Goal: Task Accomplishment & Management: Use online tool/utility

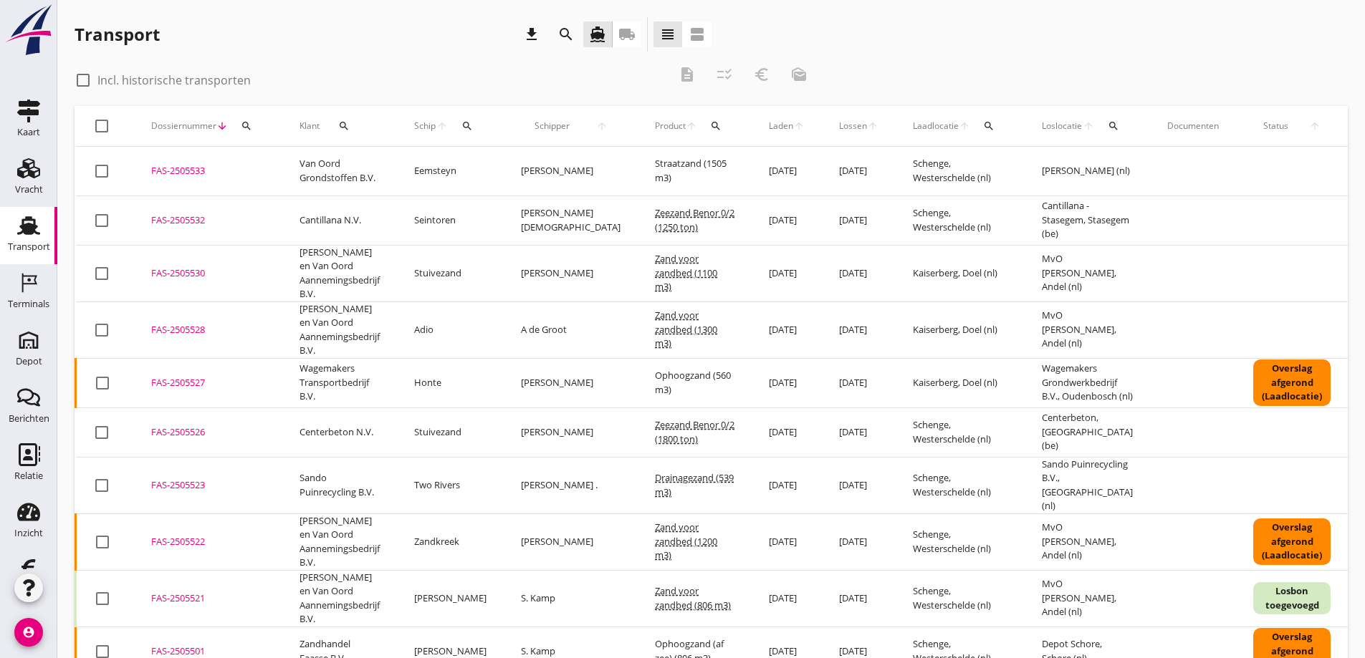
click at [625, 30] on icon "local_shipping" at bounding box center [626, 34] width 17 height 17
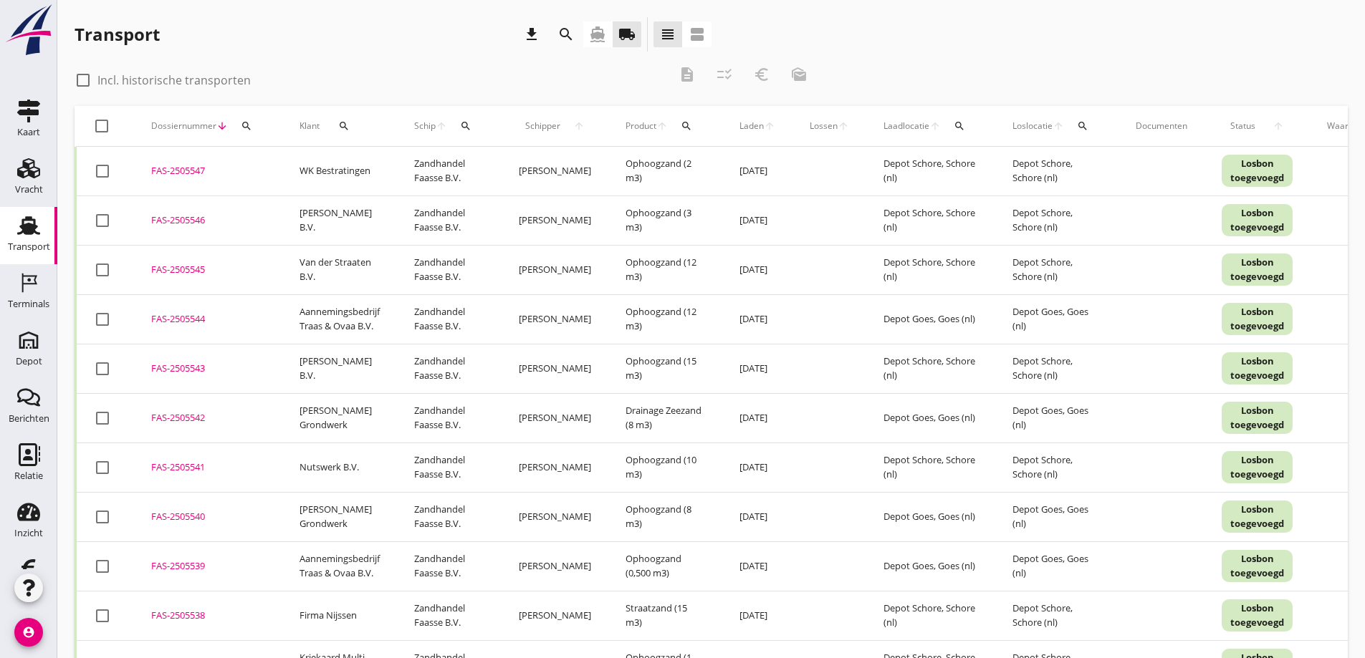
click at [340, 122] on icon "search" at bounding box center [343, 125] width 11 height 11
click at [360, 164] on input "Zoeken op opdrachtgever..." at bounding box center [405, 167] width 149 height 23
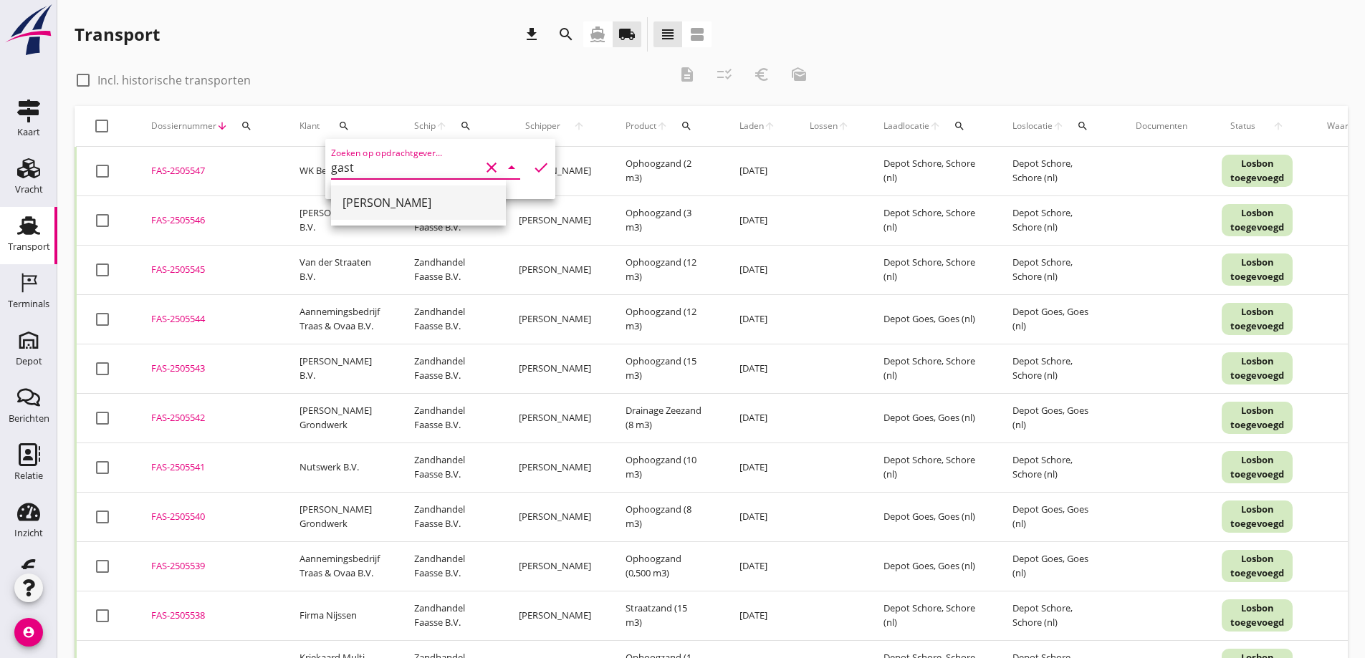
click at [370, 201] on div "[PERSON_NAME]" at bounding box center [418, 202] width 152 height 17
type input "[PERSON_NAME]"
click at [532, 166] on icon "check" at bounding box center [540, 167] width 17 height 17
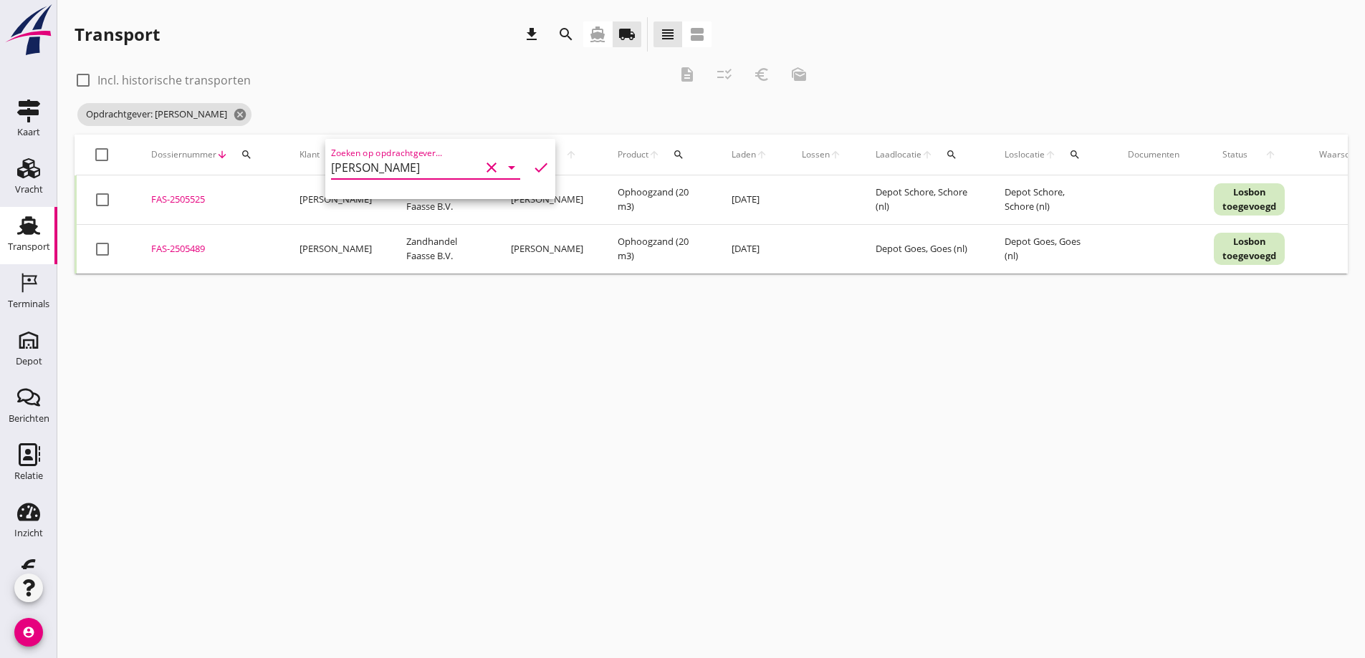
drag, startPoint x: 160, startPoint y: 645, endPoint x: 165, endPoint y: 640, distance: 7.6
click at [162, 645] on div "cancel You are impersonating another user. Transport download search directions…" at bounding box center [710, 329] width 1307 height 658
click at [107, 250] on div at bounding box center [102, 249] width 24 height 24
checkbox input "true"
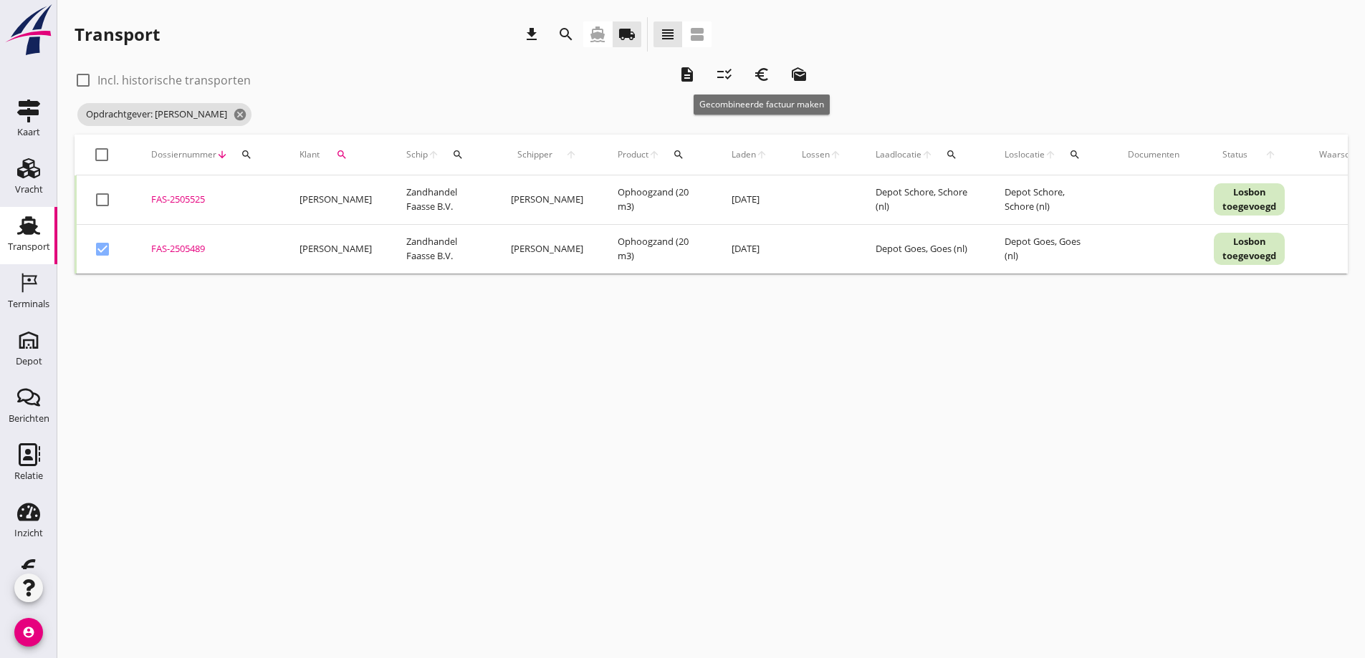
click at [762, 72] on icon "euro_symbol" at bounding box center [761, 74] width 17 height 17
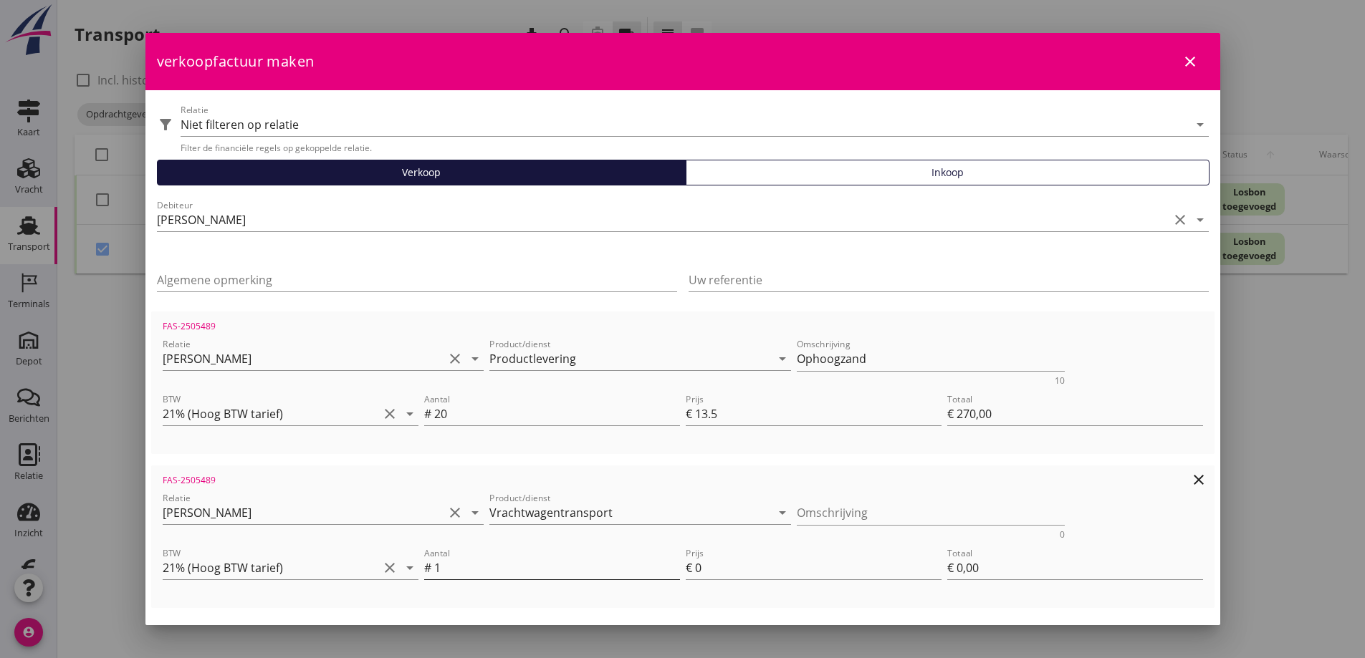
scroll to position [1, 0]
click at [713, 567] on input "0" at bounding box center [818, 568] width 246 height 23
type input "9"
type input "€ 9,00"
type input "€ 279,00"
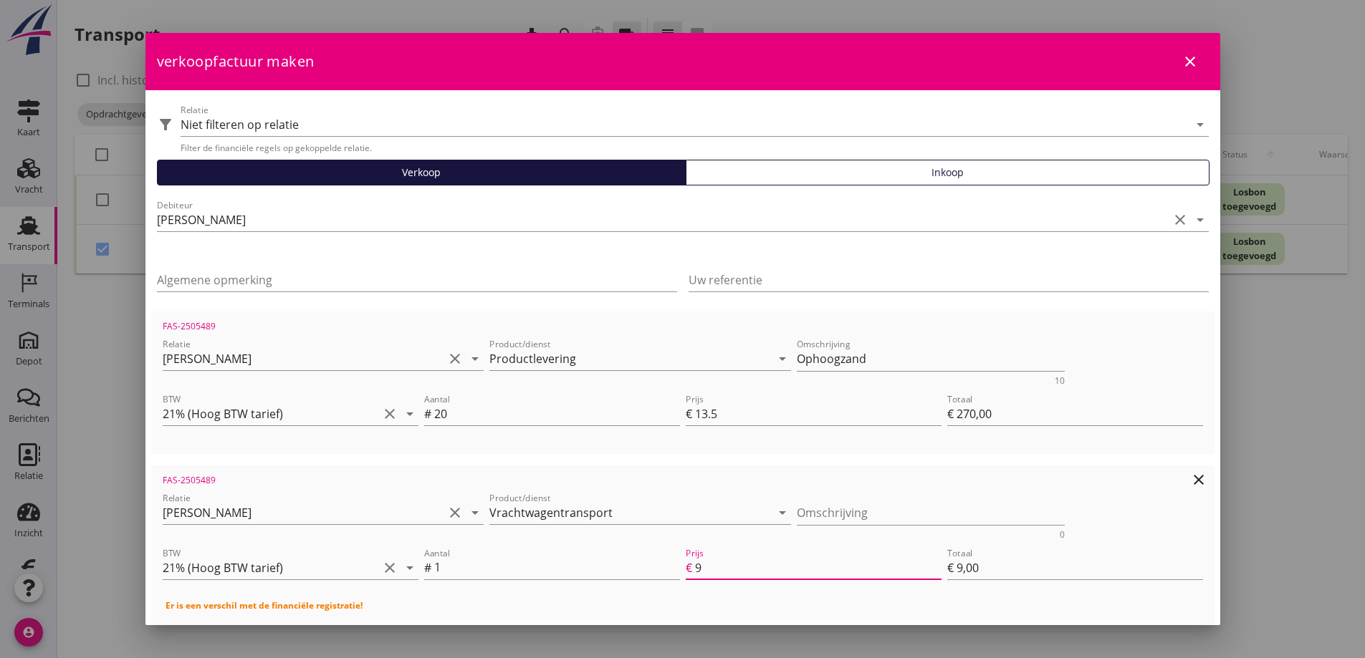
type input "96"
type input "€ 96,00"
type input "€ 366,00"
type input "96"
click at [733, 416] on input "13.5" at bounding box center [818, 414] width 246 height 23
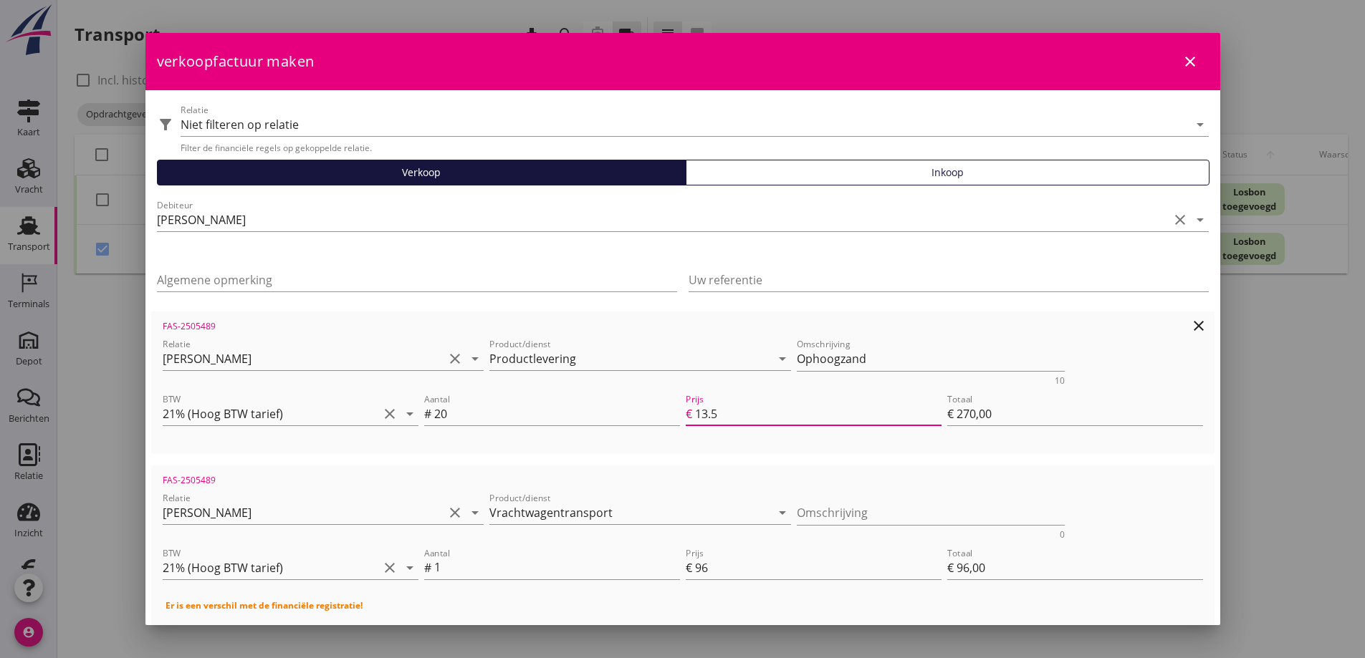
type input "13"
type input "€ 260,00"
type input "€ 356,00"
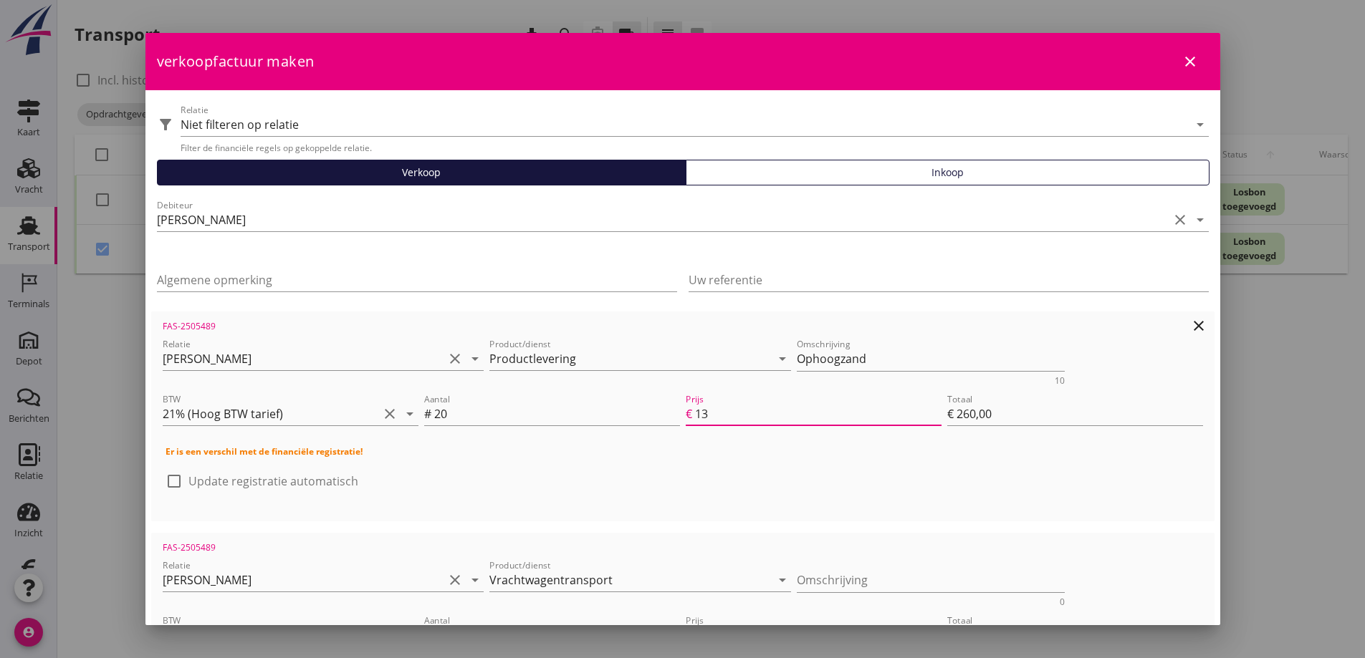
type input "1"
type input "€ 20,00"
type input "€ 116,00"
type input "€ 0,00"
type input "€ 96,00"
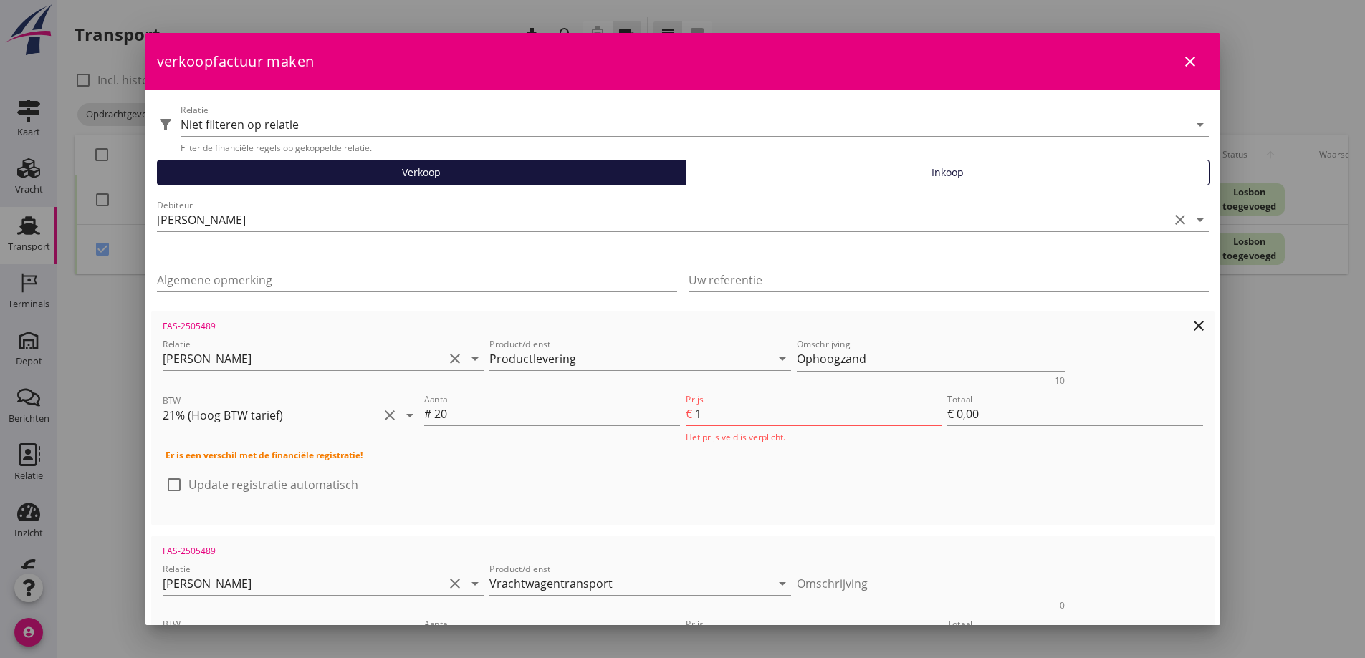
type input "12"
type input "€ 240,00"
type input "€ 336,00"
type input "12.7"
type input "€ 254,00"
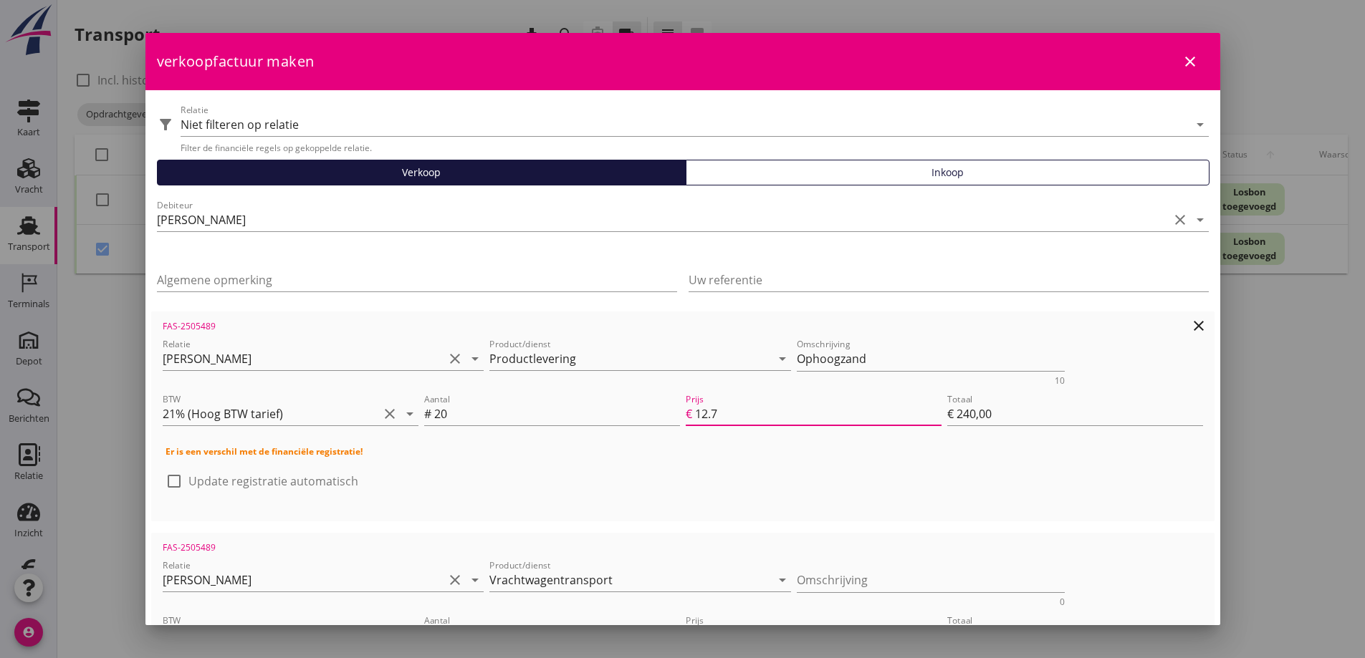
type input "€ 350,00"
type input "12.75"
type input "€ 255,00"
type input "€ 351,00"
type input "12.75"
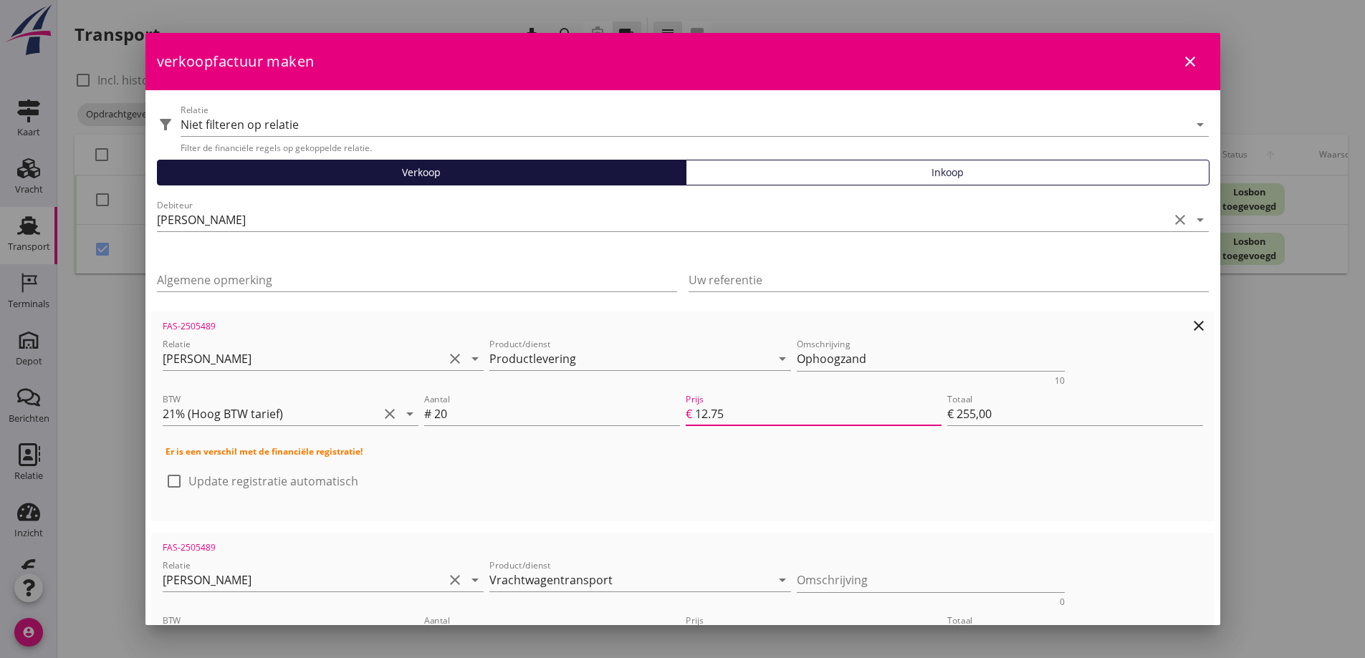
click at [659, 468] on div "Er is een verschil met de financiële registratie! check_box_outline_blank Updat…" at bounding box center [683, 476] width 1040 height 67
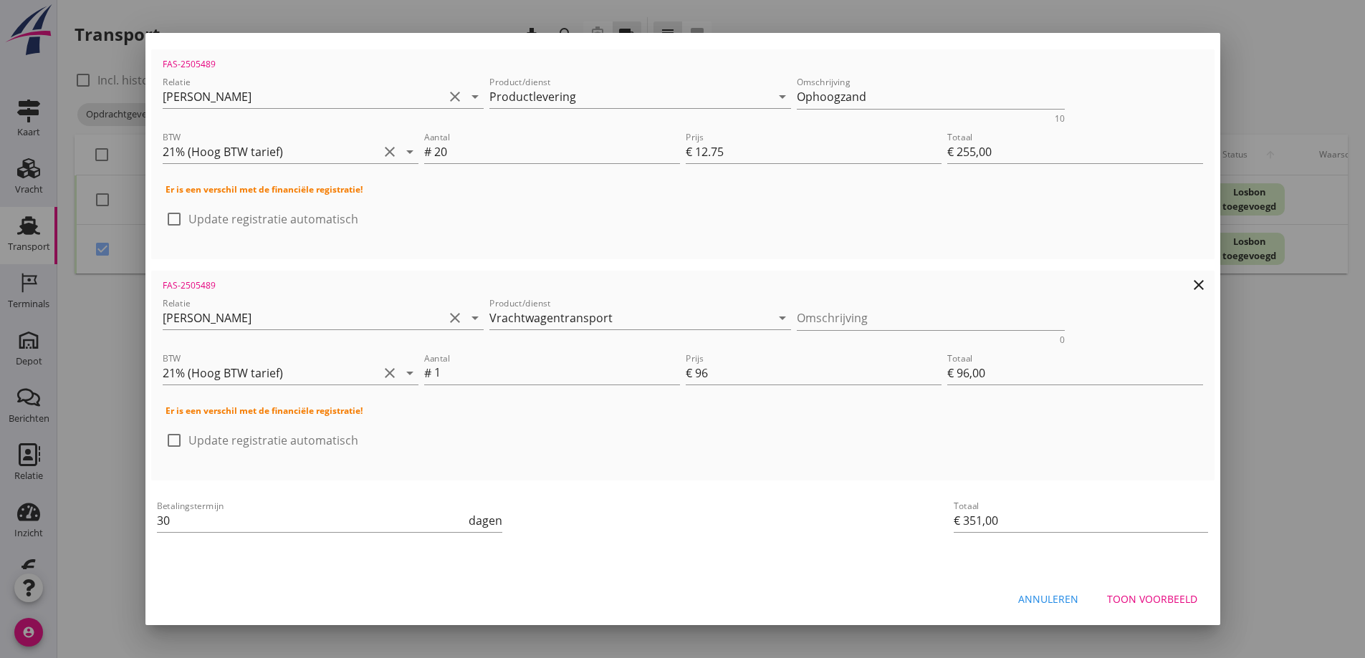
scroll to position [264, 0]
click at [1116, 599] on div "Toon voorbeeld" at bounding box center [1152, 597] width 90 height 15
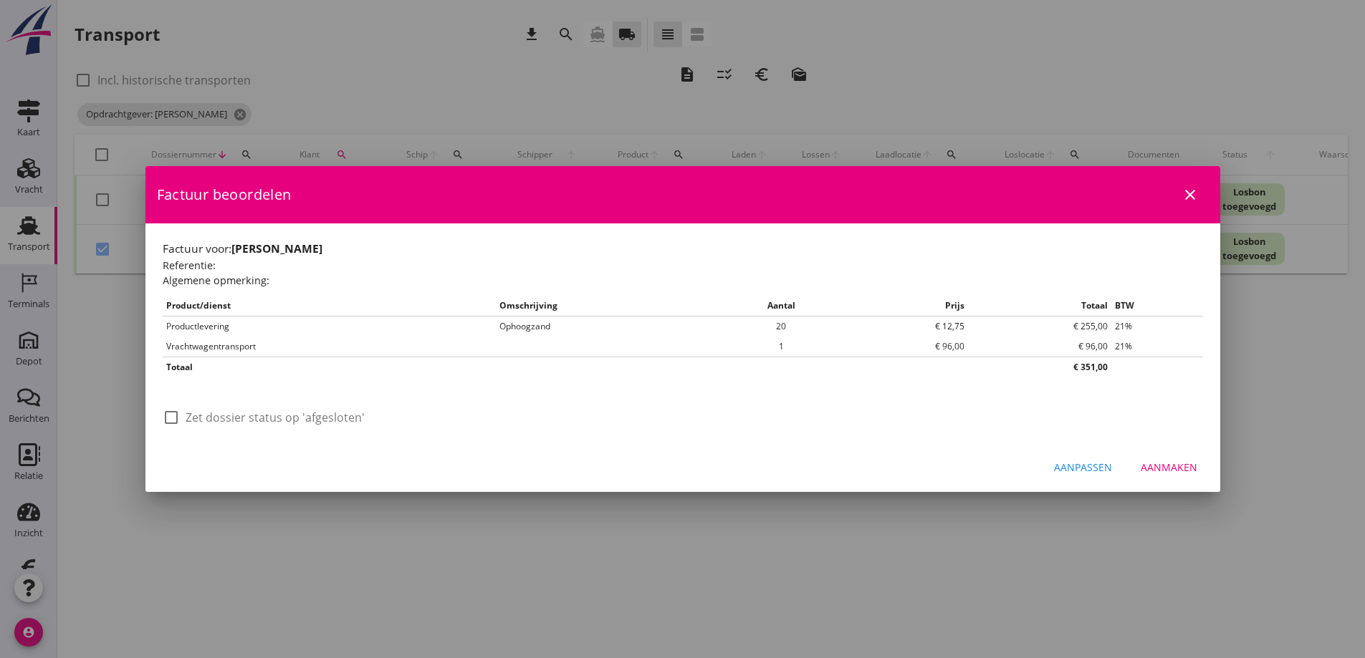
scroll to position [0, 0]
click at [168, 418] on div at bounding box center [171, 417] width 24 height 24
checkbox input "true"
click at [1174, 466] on div "Aanmaken" at bounding box center [1168, 467] width 57 height 15
checkbox input "false"
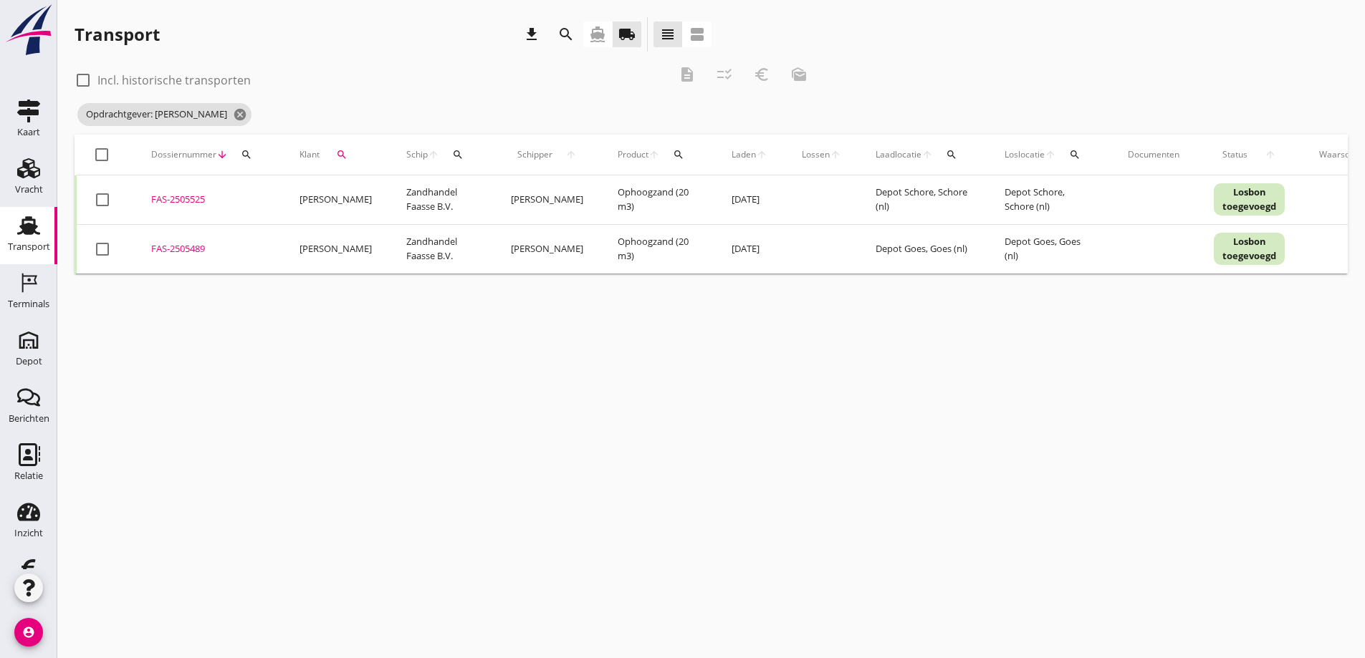
click at [191, 196] on div "FAS-2505525" at bounding box center [208, 200] width 114 height 14
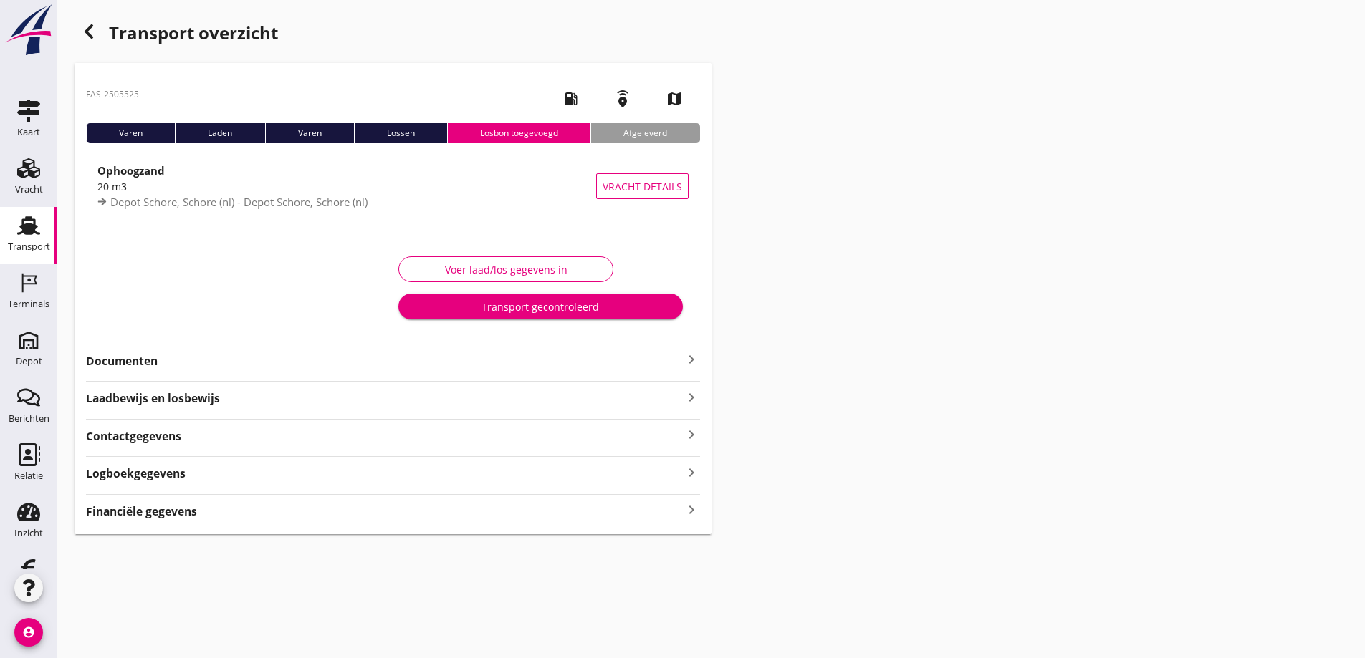
click at [165, 507] on strong "Financiële gegevens" at bounding box center [141, 512] width 111 height 16
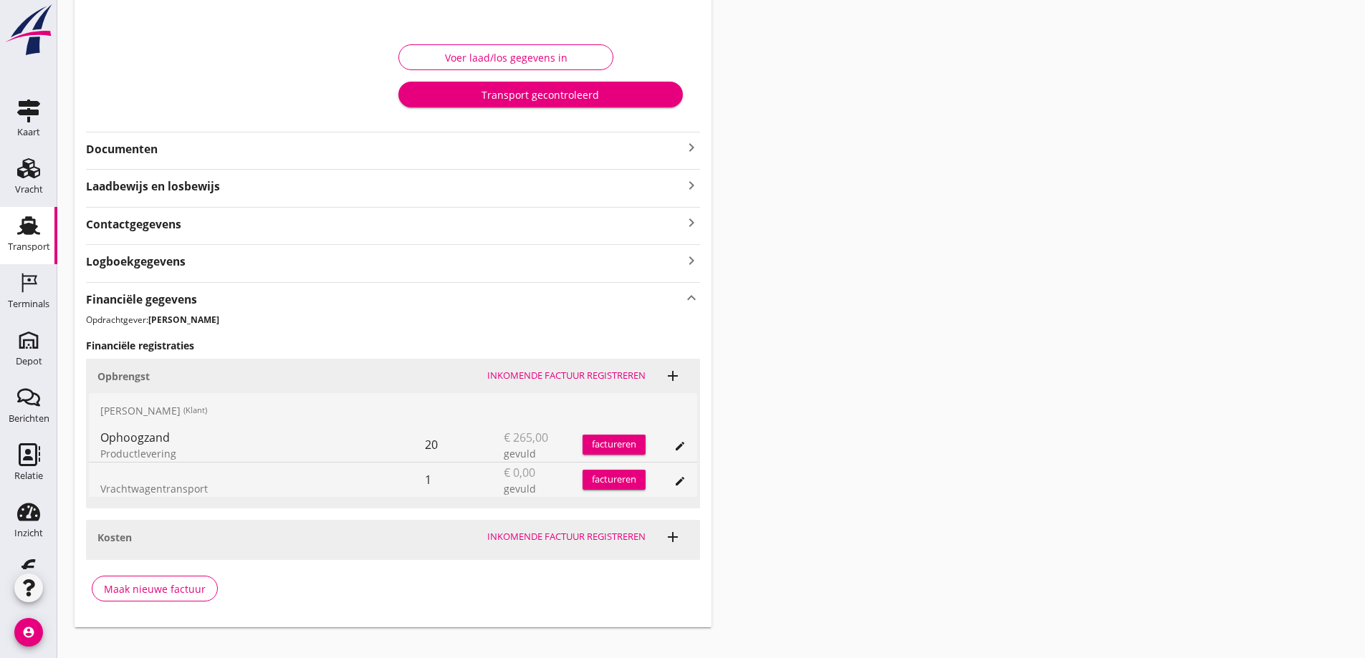
scroll to position [233, 0]
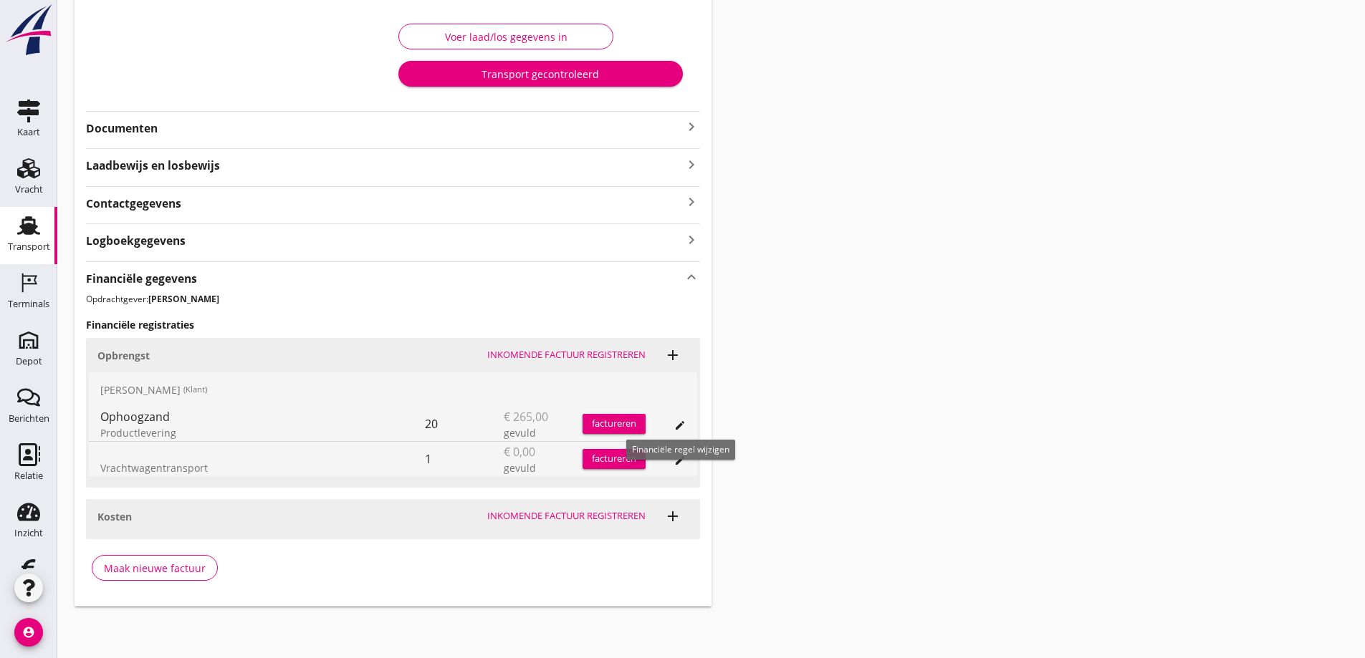
click at [675, 425] on icon "edit" at bounding box center [679, 425] width 11 height 11
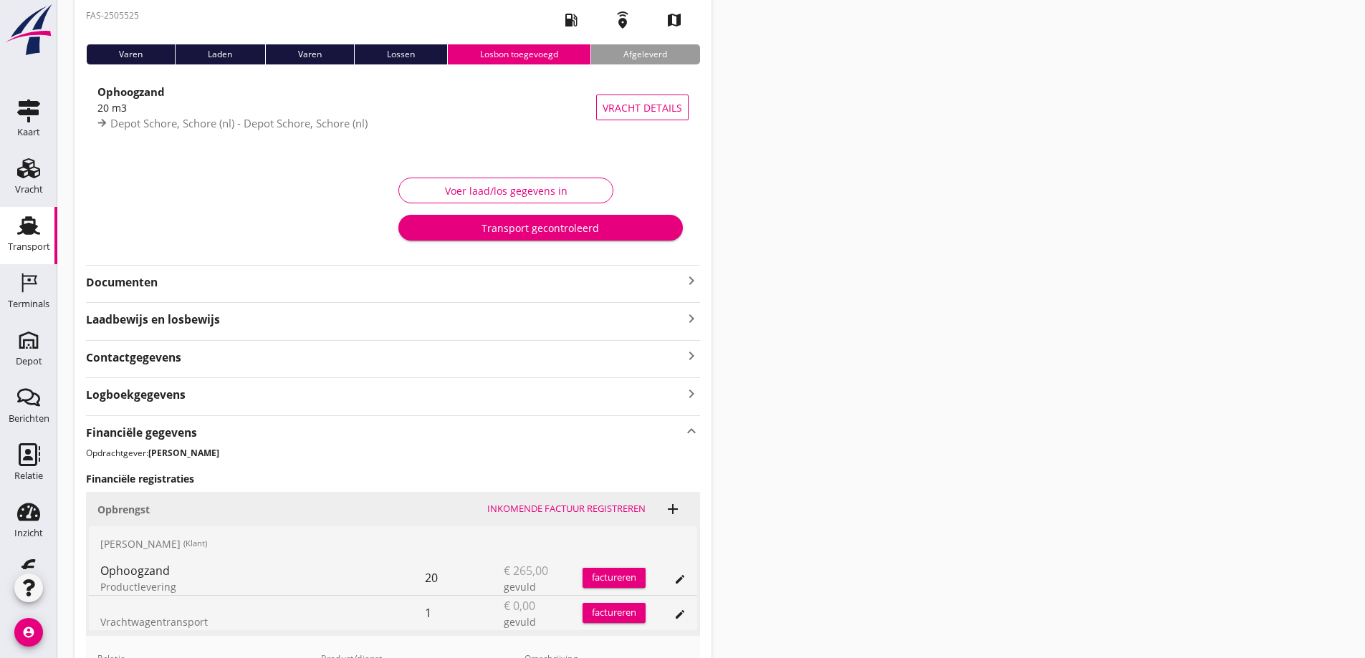
scroll to position [0, 0]
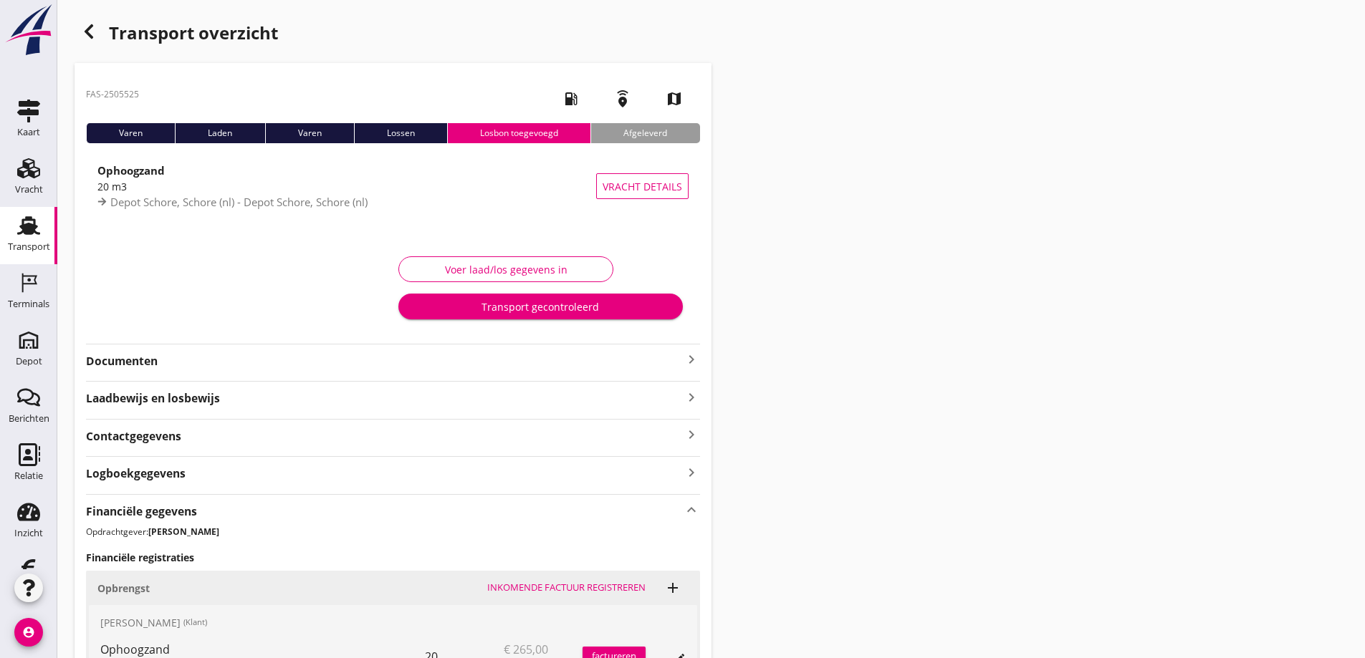
click at [94, 26] on icon "button" at bounding box center [88, 31] width 17 height 17
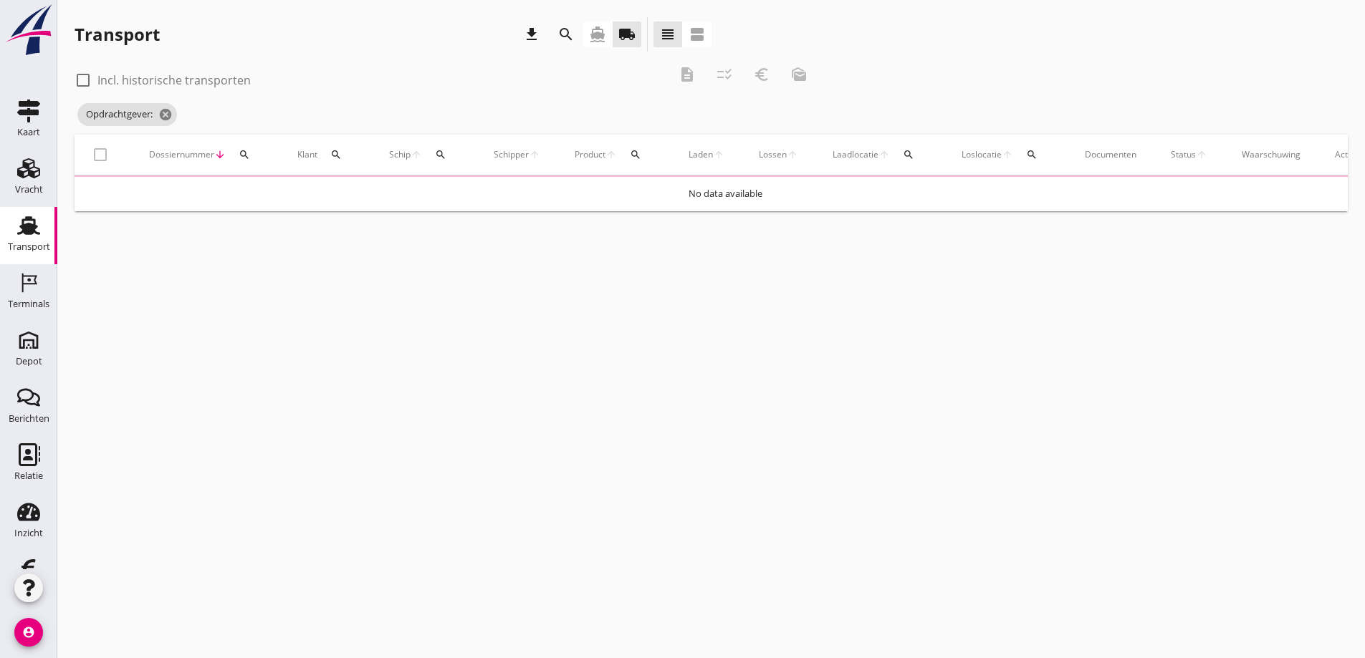
click at [95, 27] on div "Transport" at bounding box center [116, 34] width 85 height 23
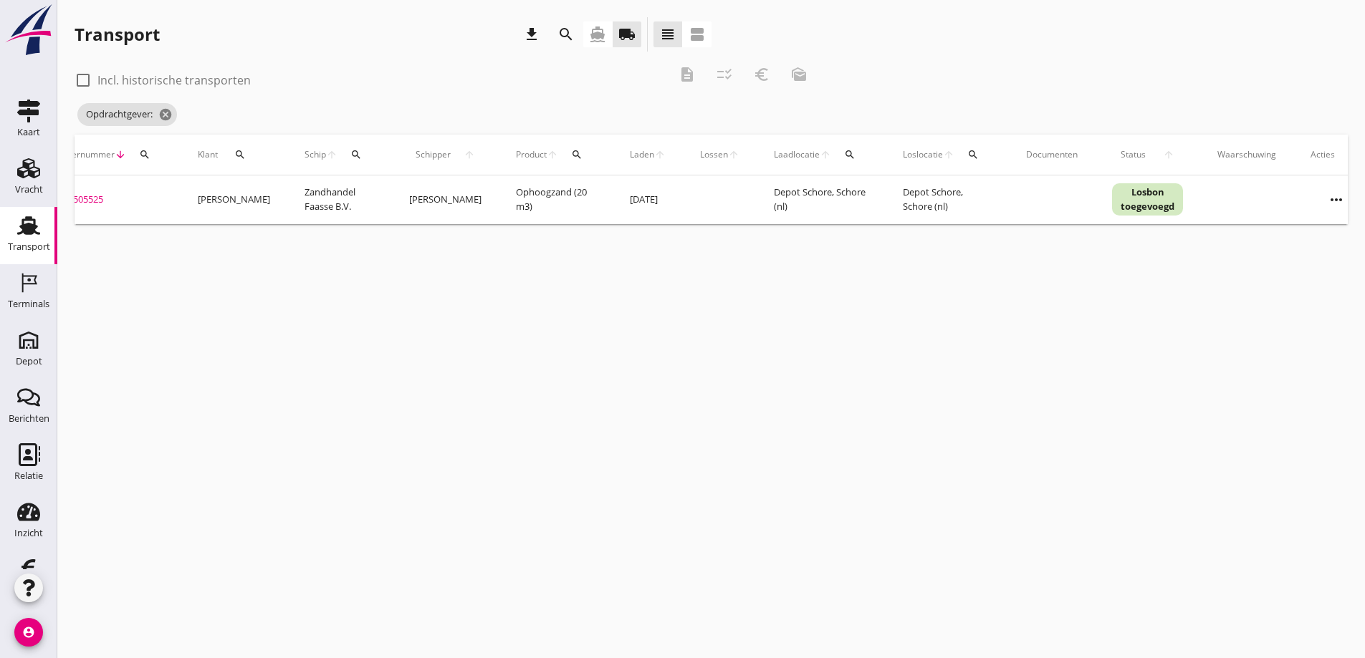
scroll to position [0, 104]
click at [1314, 197] on icon "more_horiz" at bounding box center [1334, 200] width 40 height 40
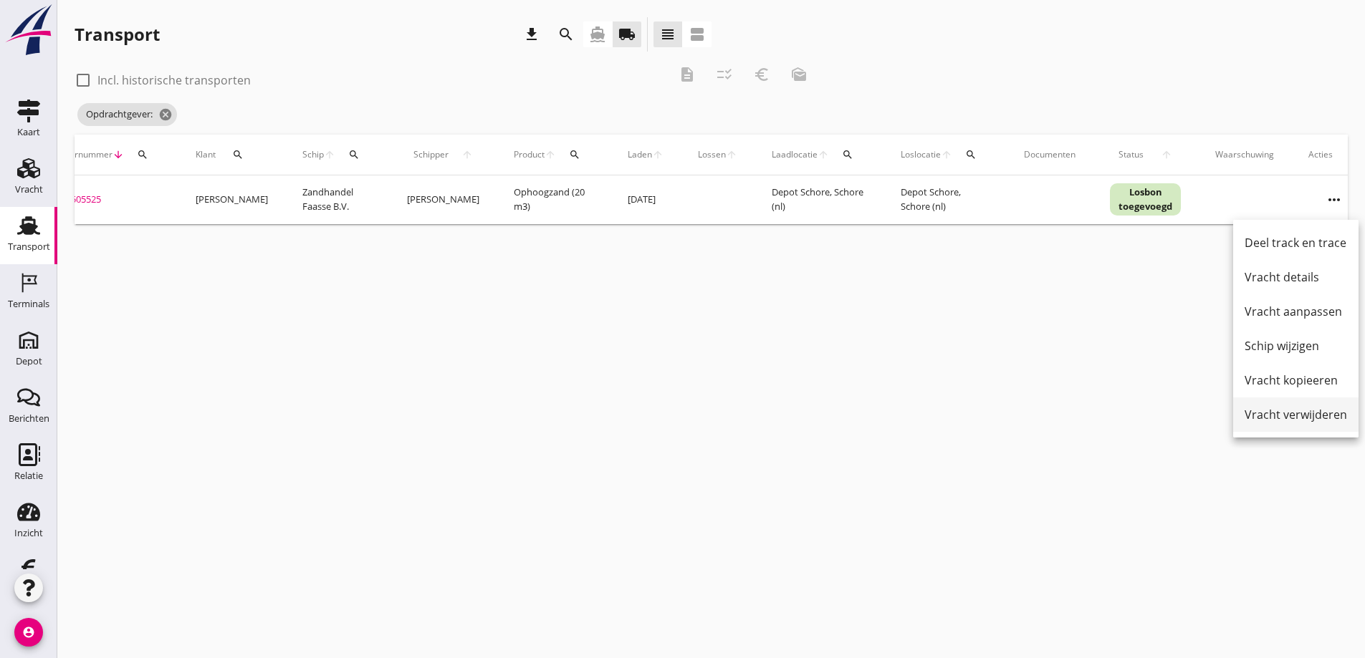
click at [1261, 414] on div "Vracht verwijderen" at bounding box center [1295, 414] width 102 height 17
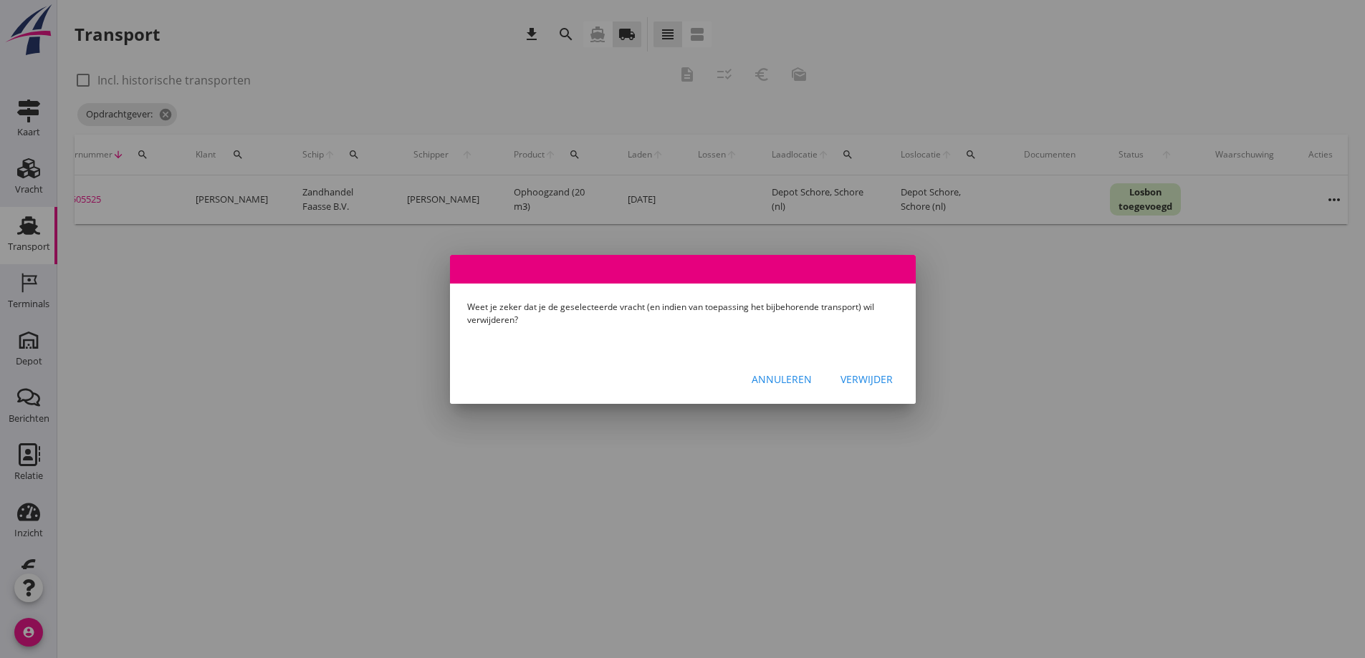
click at [874, 377] on div "Verwijder" at bounding box center [866, 379] width 52 height 15
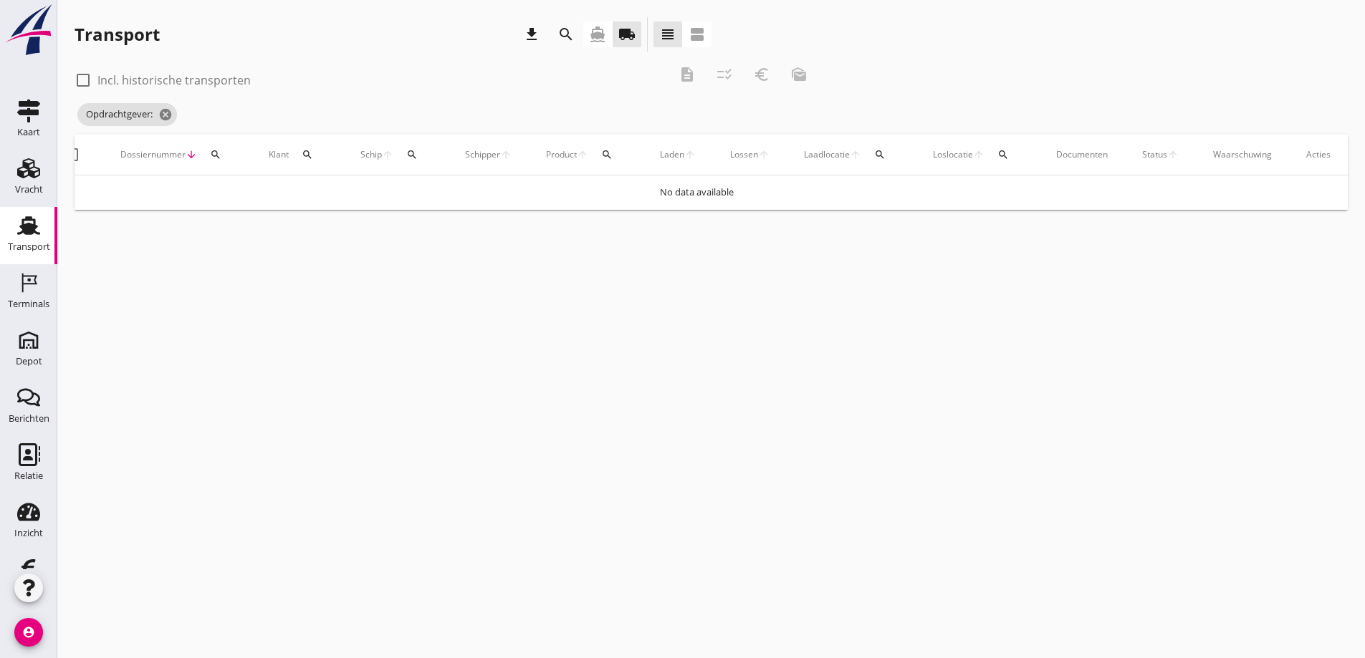
scroll to position [0, 29]
click at [24, 168] on icon "Vracht" at bounding box center [28, 168] width 23 height 23
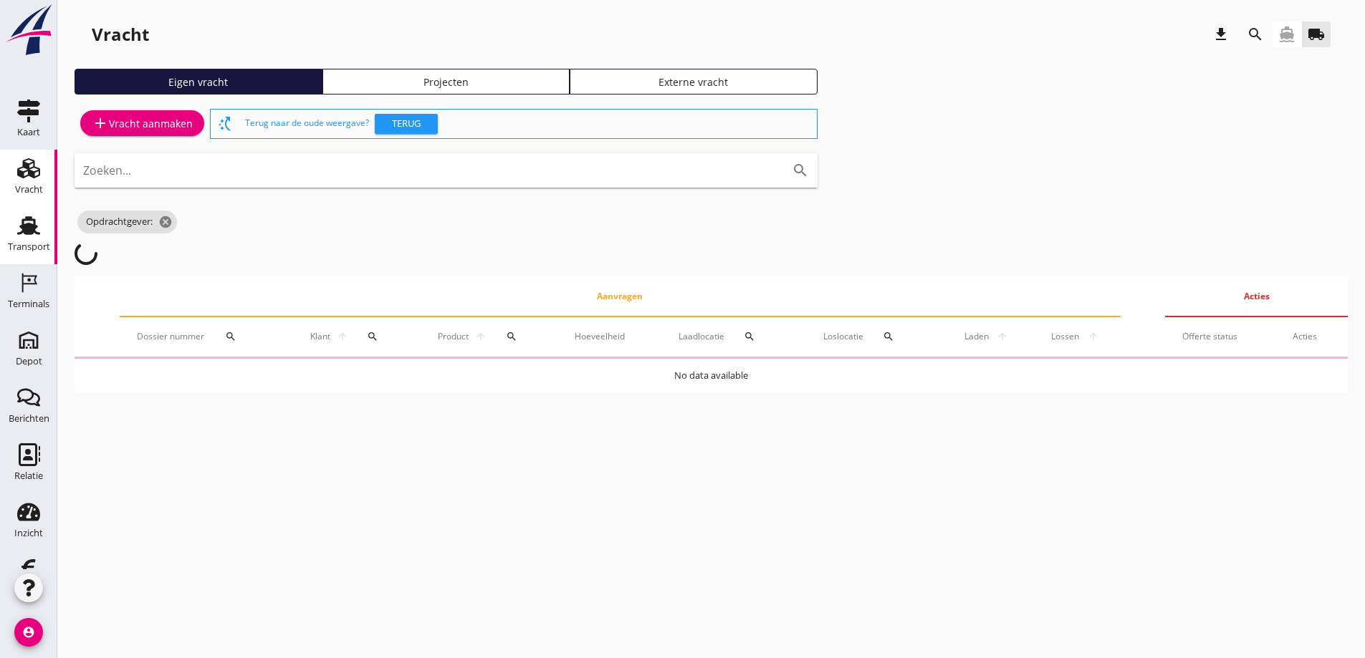
click at [19, 223] on use at bounding box center [28, 225] width 23 height 19
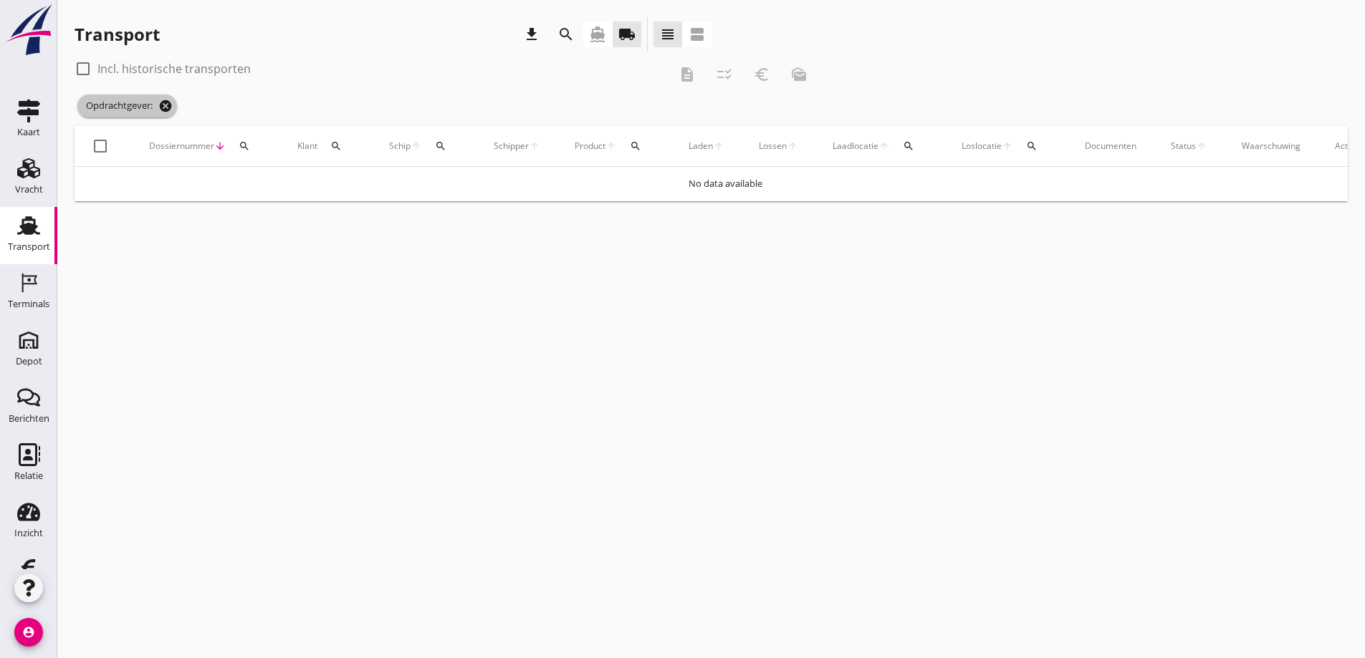
click at [168, 105] on icon "cancel" at bounding box center [165, 106] width 14 height 14
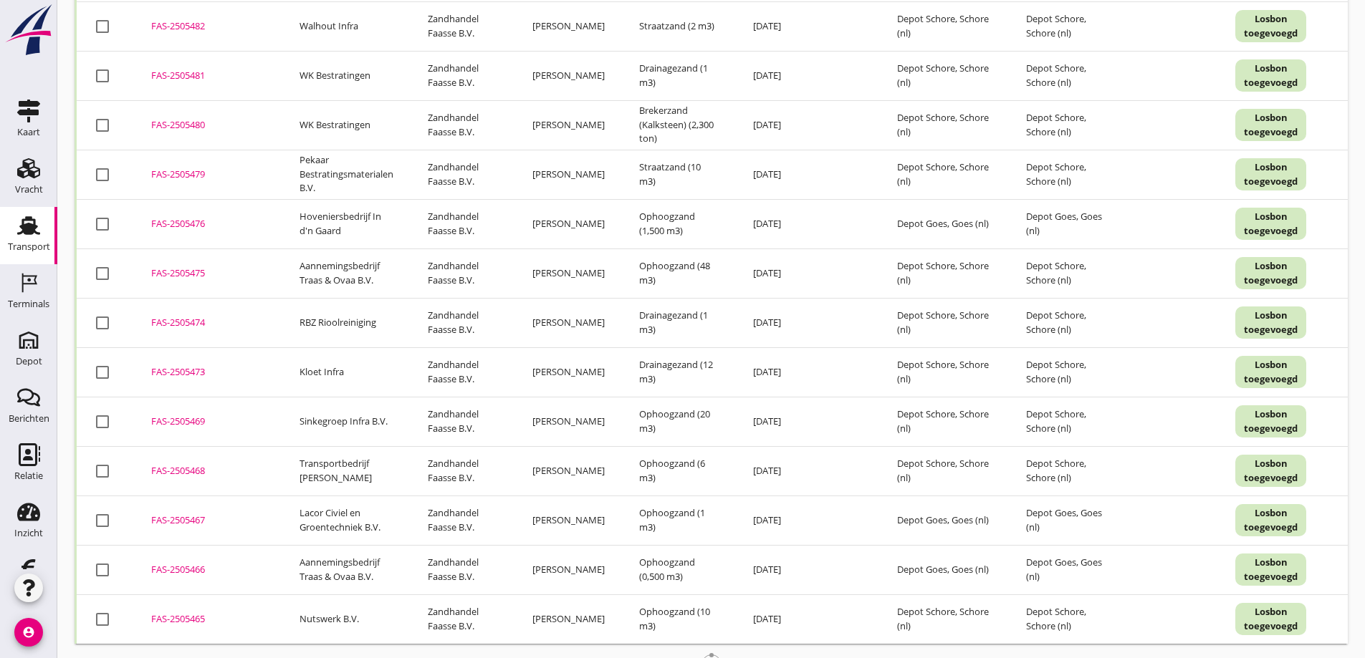
scroll to position [1978, 0]
